Goal: Transaction & Acquisition: Purchase product/service

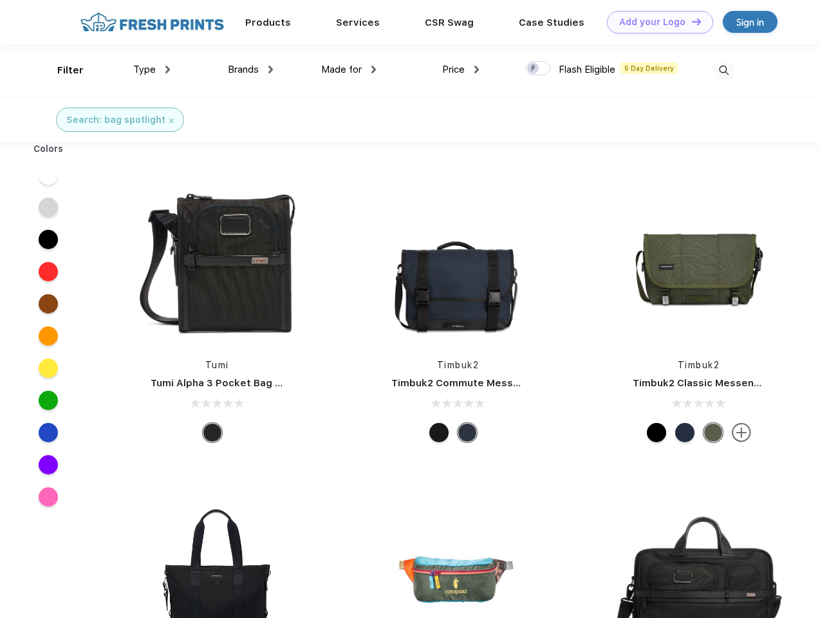
click at [655, 22] on link "Add your Logo Design Tool" at bounding box center [660, 22] width 106 height 23
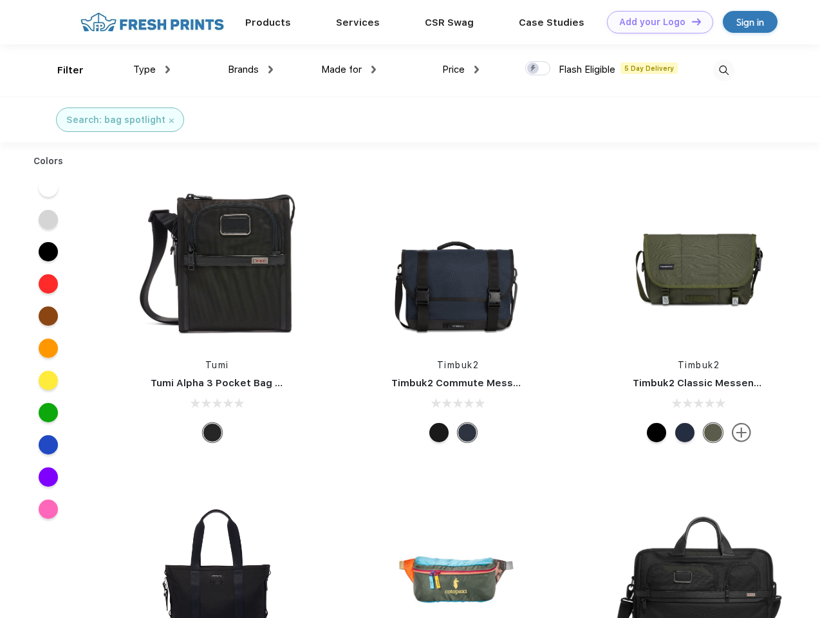
click at [0, 0] on div "Design Tool" at bounding box center [0, 0] width 0 height 0
click at [690, 21] on link "Add your Logo Design Tool" at bounding box center [660, 22] width 106 height 23
click at [62, 70] on div "Filter" at bounding box center [70, 70] width 26 height 15
click at [152, 69] on span "Type" at bounding box center [144, 70] width 23 height 12
click at [250, 69] on span "Brands" at bounding box center [243, 70] width 31 height 12
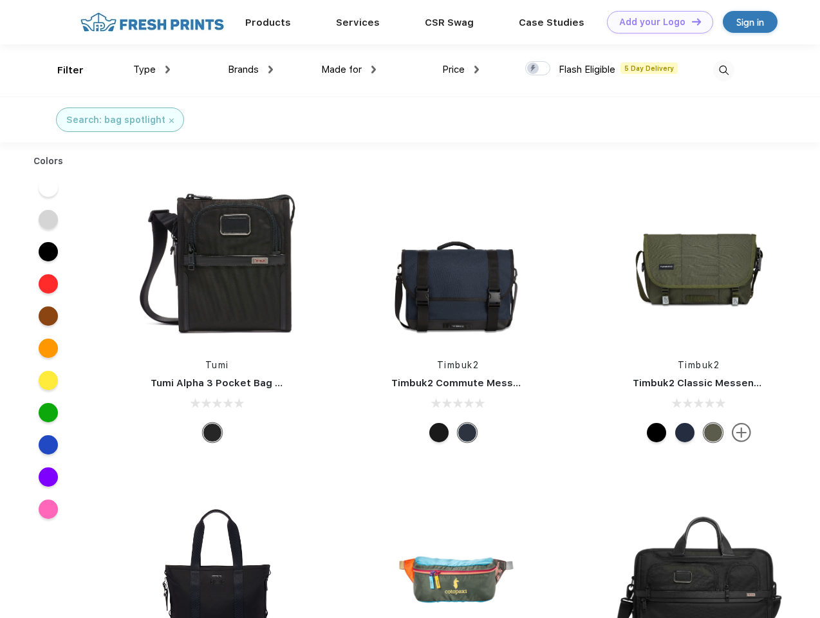
click at [349, 69] on span "Made for" at bounding box center [341, 70] width 41 height 12
click at [461, 69] on span "Price" at bounding box center [453, 70] width 23 height 12
click at [538, 69] on div at bounding box center [537, 68] width 25 height 14
click at [533, 69] on input "checkbox" at bounding box center [529, 64] width 8 height 8
click at [723, 70] on img at bounding box center [723, 70] width 21 height 21
